Goal: Task Accomplishment & Management: Manage account settings

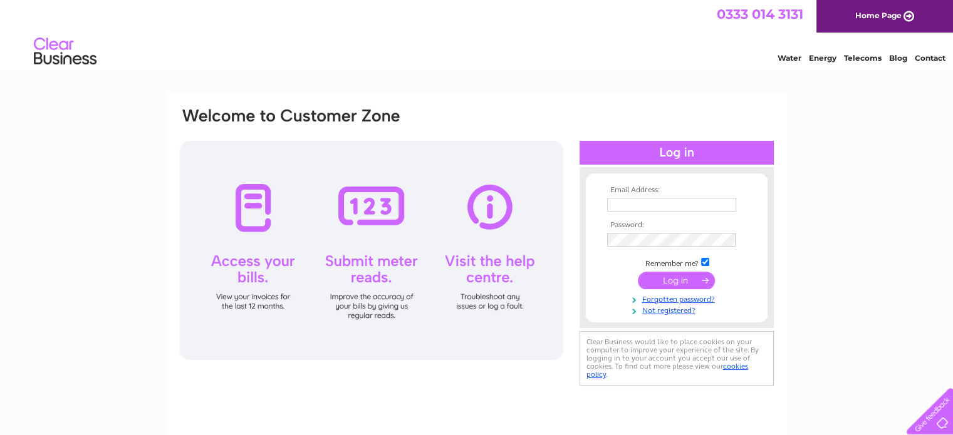
click at [719, 203] on input "text" at bounding box center [671, 205] width 129 height 14
paste input "[EMAIL_ADDRESS][DOMAIN_NAME]"
type input "[EMAIL_ADDRESS][DOMAIN_NAME]"
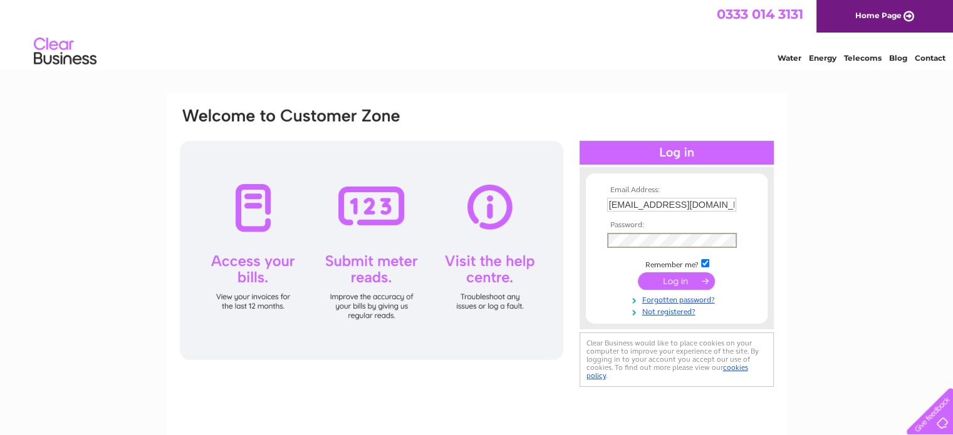
click at [649, 285] on input "submit" at bounding box center [676, 281] width 77 height 18
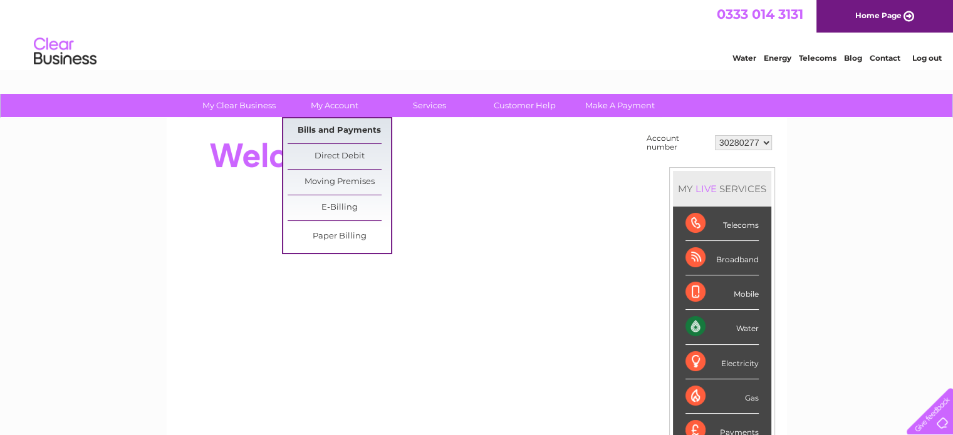
click at [353, 130] on link "Bills and Payments" at bounding box center [338, 130] width 103 height 25
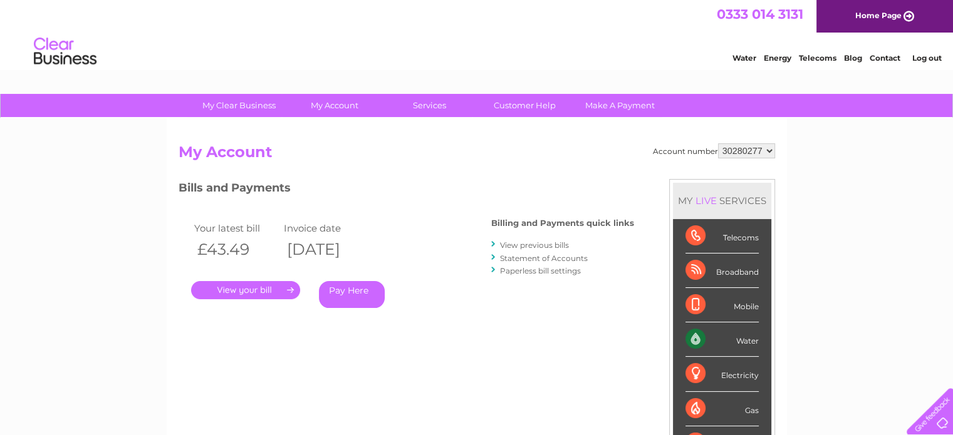
click at [276, 291] on link "." at bounding box center [245, 290] width 109 height 18
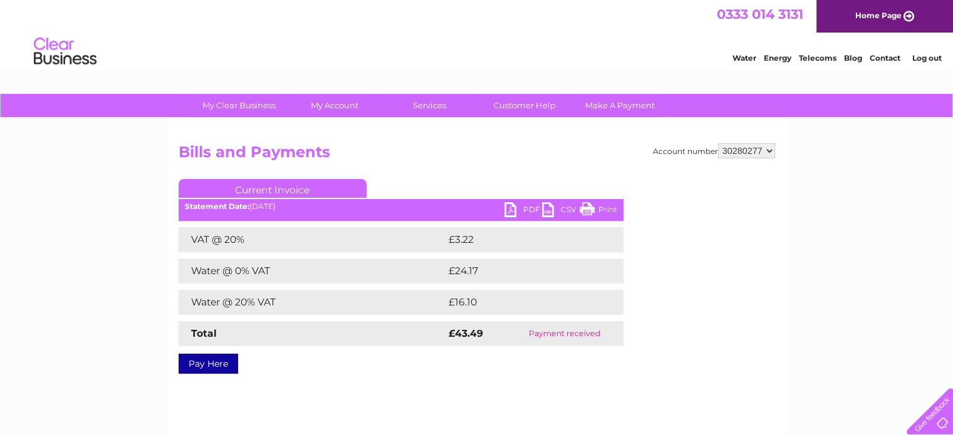
click at [524, 205] on link "PDF" at bounding box center [523, 211] width 38 height 18
